Goal: Task Accomplishment & Management: Manage account settings

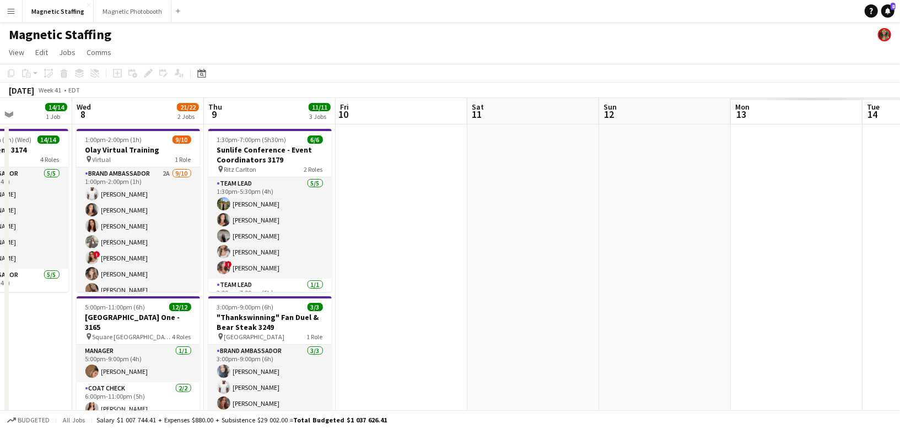
drag, startPoint x: 471, startPoint y: 322, endPoint x: 32, endPoint y: 326, distance: 438.6
click at [0, 329] on app-calendar-viewport "Sat 4 14/14 3 Jobs Sun 5 9/9 3 Jobs Mon 6 6/6 1 Job Tue 7 14/14 1 Job Wed 8 21/…" at bounding box center [450, 361] width 900 height 526
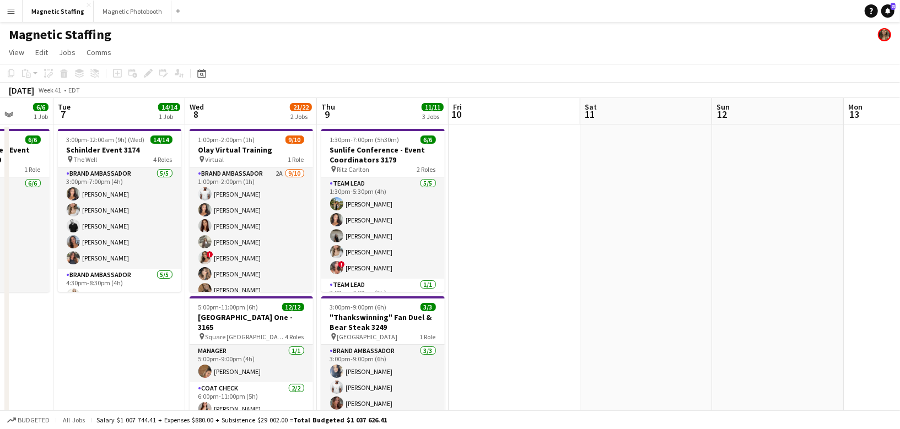
drag, startPoint x: 277, startPoint y: 288, endPoint x: 132, endPoint y: 288, distance: 144.4
click at [133, 288] on app-calendar-viewport "Sat 4 14/14 3 Jobs Sun 5 9/9 3 Jobs Mon 6 6/6 1 Job Tue 7 14/14 1 Job Wed 8 21/…" at bounding box center [450, 361] width 900 height 526
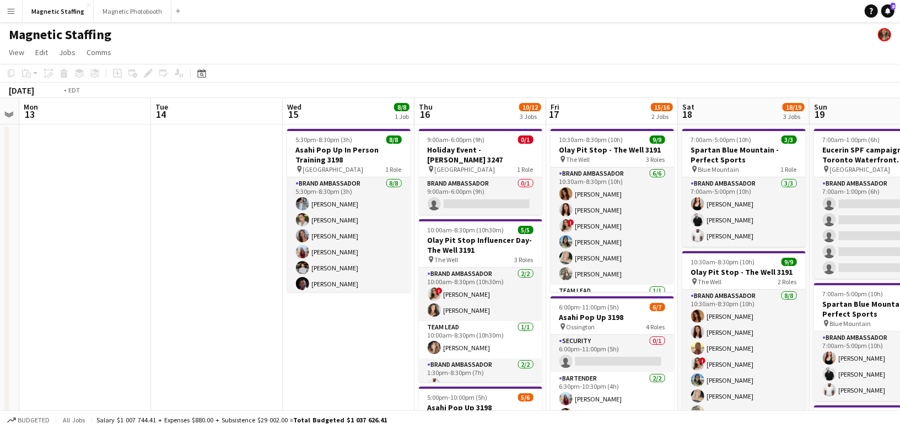
drag, startPoint x: 458, startPoint y: 304, endPoint x: 106, endPoint y: 304, distance: 351.5
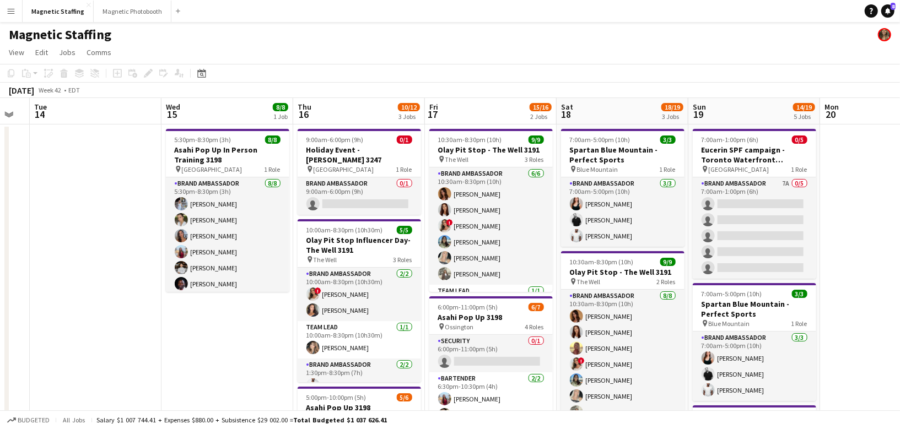
scroll to position [0, 329]
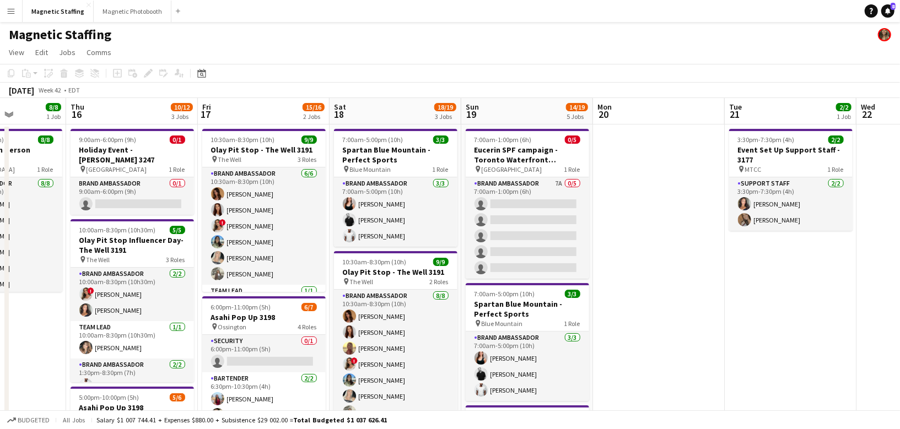
drag, startPoint x: 329, startPoint y: 311, endPoint x: 137, endPoint y: 311, distance: 192.3
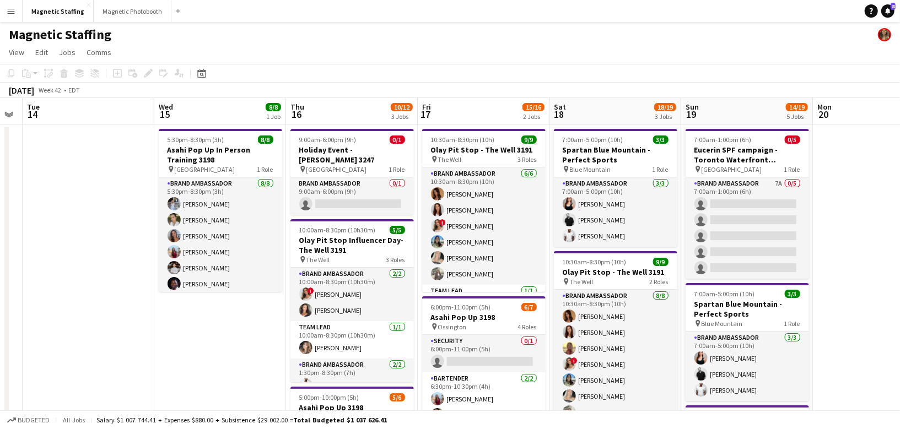
scroll to position [0, 339]
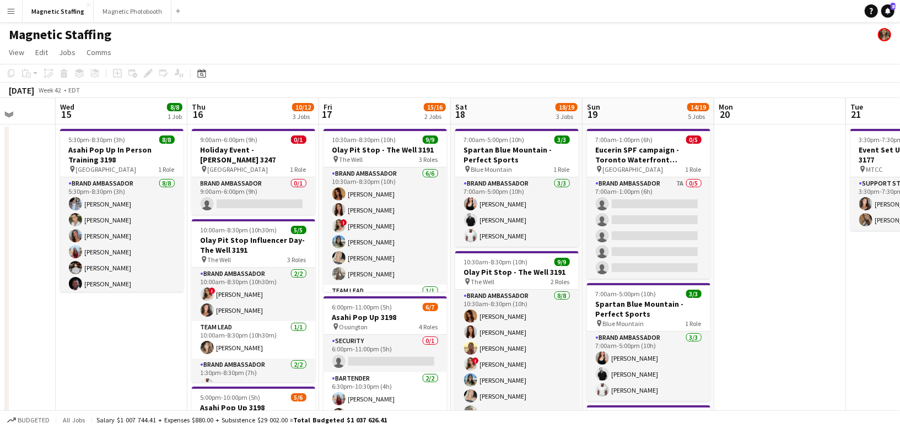
drag, startPoint x: 139, startPoint y: 141, endPoint x: 261, endPoint y: 141, distance: 121.2
click at [242, 151] on h3 "Holiday Event - [PERSON_NAME] 3247" at bounding box center [253, 155] width 123 height 20
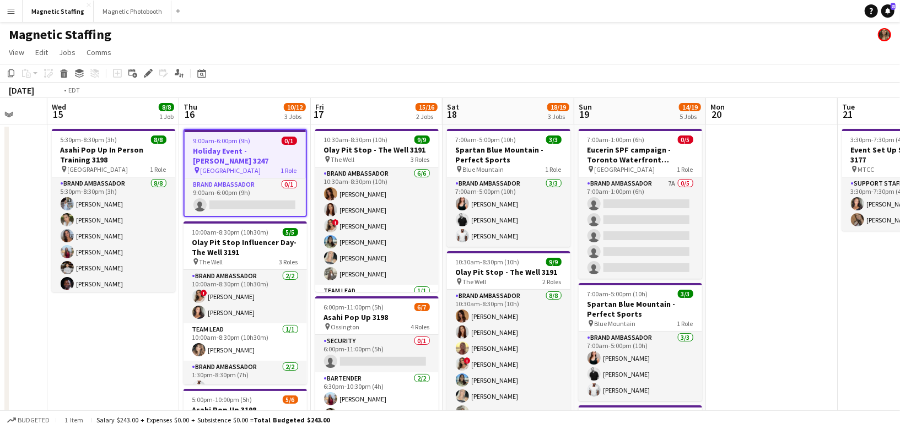
drag, startPoint x: 212, startPoint y: 301, endPoint x: 398, endPoint y: 296, distance: 186.9
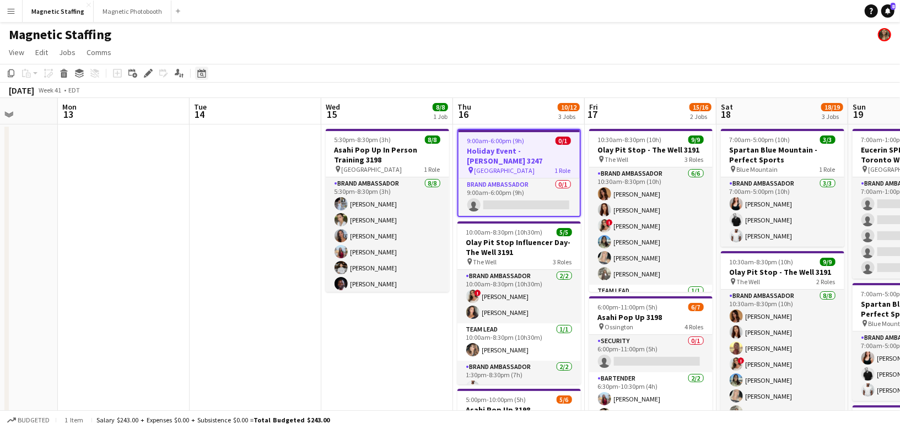
click at [204, 72] on icon "Date picker" at bounding box center [201, 73] width 9 height 9
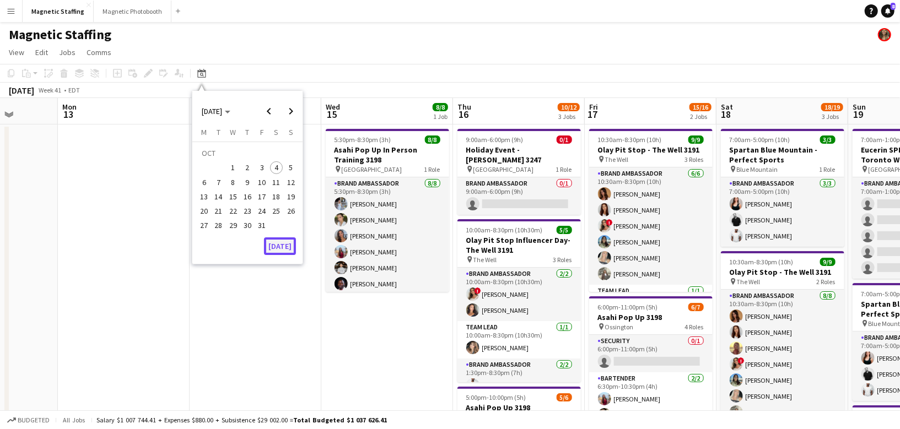
click at [285, 245] on button "[DATE]" at bounding box center [280, 246] width 32 height 18
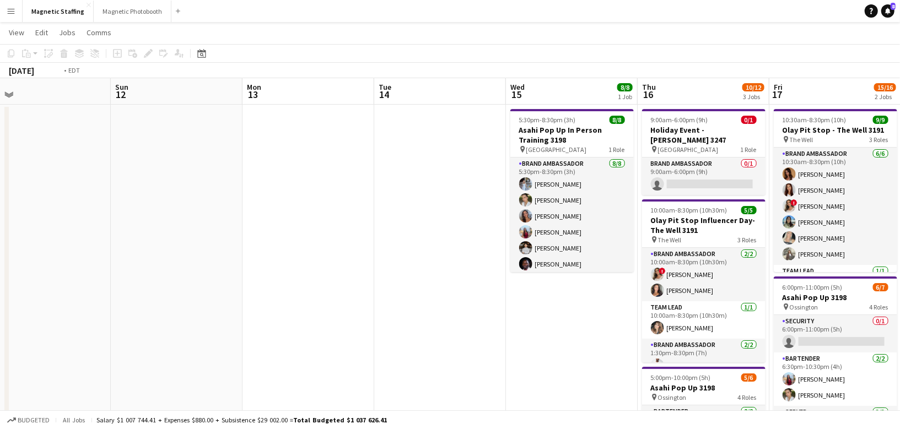
scroll to position [0, 403]
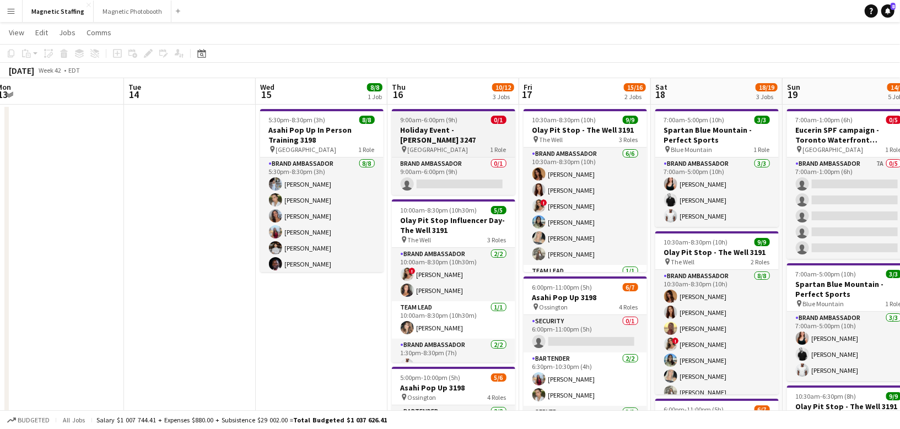
click at [439, 133] on app-job-card "9:00am-6:00pm (9h) 0/1 Holiday Event - [PERSON_NAME] 3247 pin Toronto 1 Role Br…" at bounding box center [453, 152] width 123 height 86
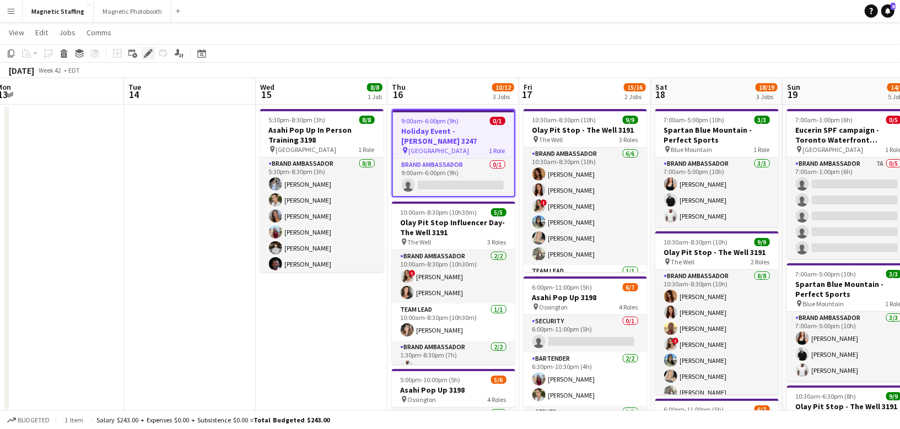
click at [147, 51] on icon "Edit" at bounding box center [148, 53] width 9 height 9
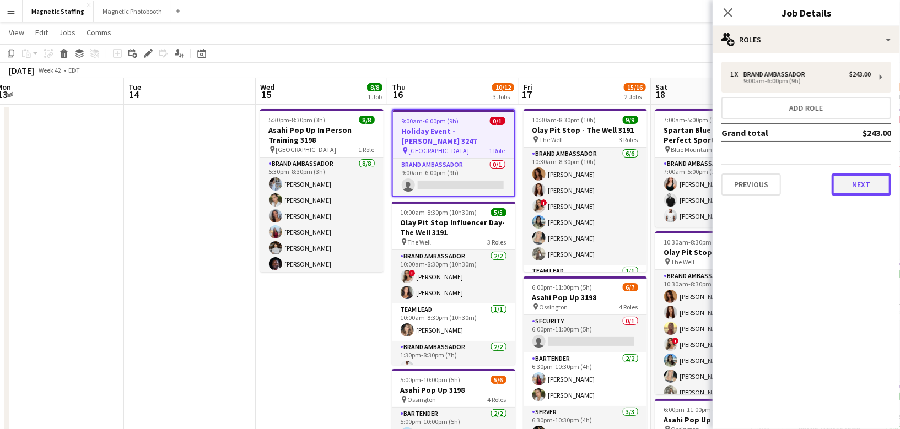
click at [867, 185] on button "Next" at bounding box center [861, 185] width 60 height 22
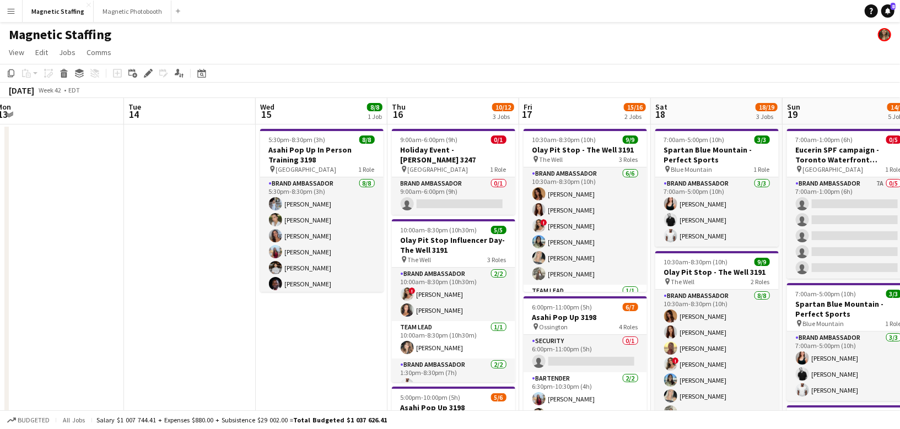
scroll to position [0, 402]
